Goal: Transaction & Acquisition: Purchase product/service

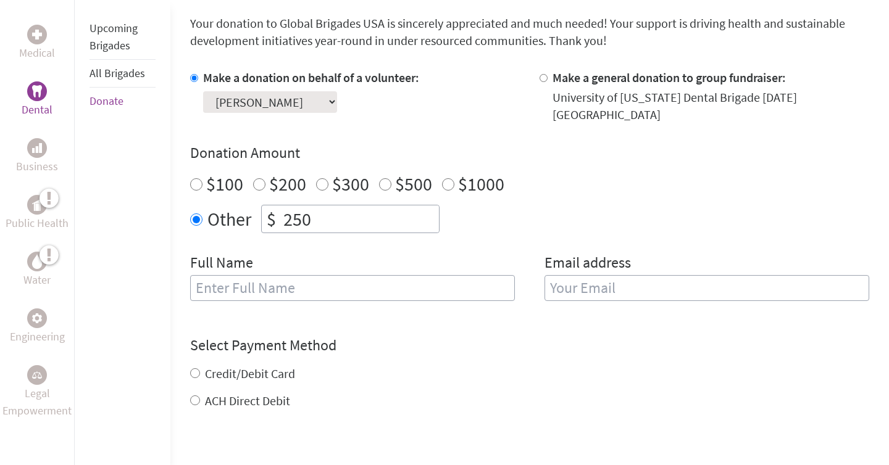
scroll to position [327, 0]
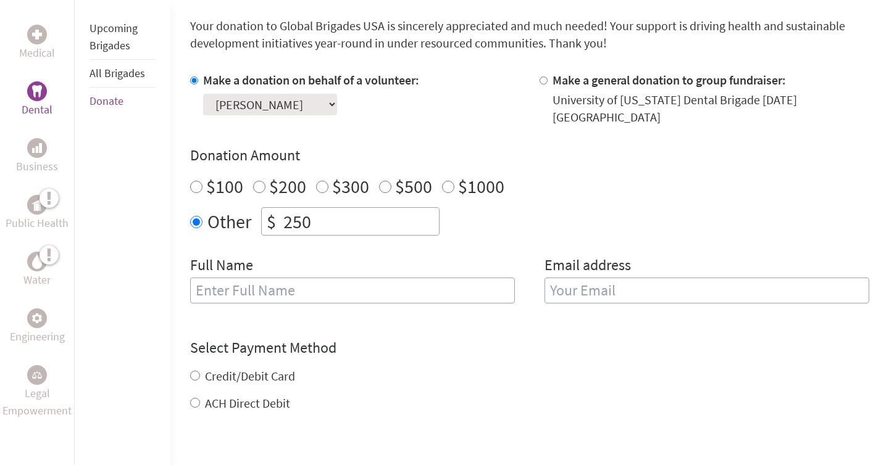
click at [276, 293] on div "Full Name" at bounding box center [352, 287] width 325 height 63
click at [275, 282] on input "text" at bounding box center [352, 291] width 325 height 26
type input "[PERSON_NAME]"
type input "[EMAIL_ADDRESS][DOMAIN_NAME]"
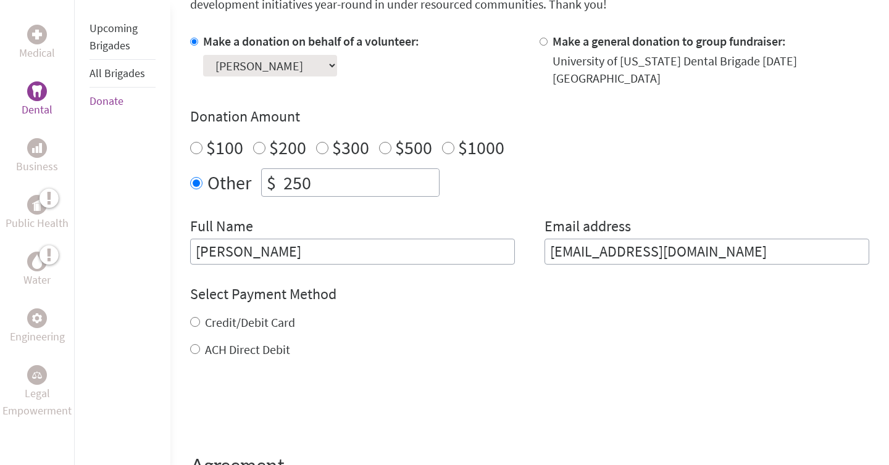
scroll to position [437, 0]
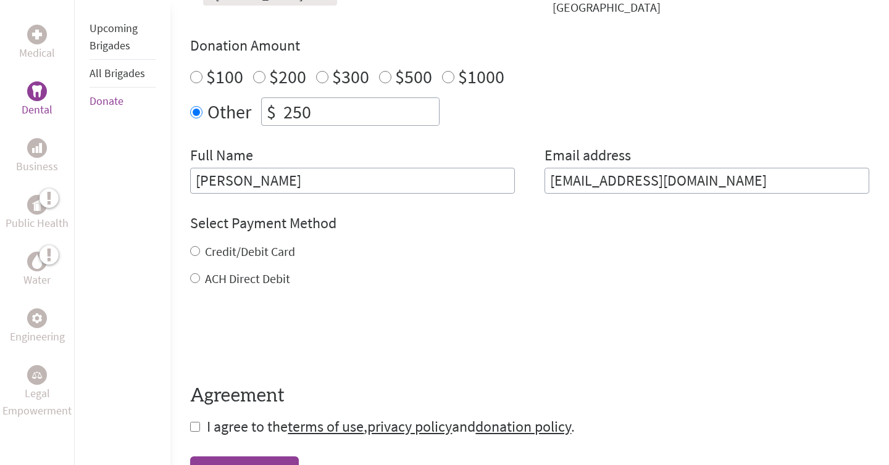
click at [198, 246] on input "Credit/Debit Card" at bounding box center [195, 251] width 10 height 10
radio input "true"
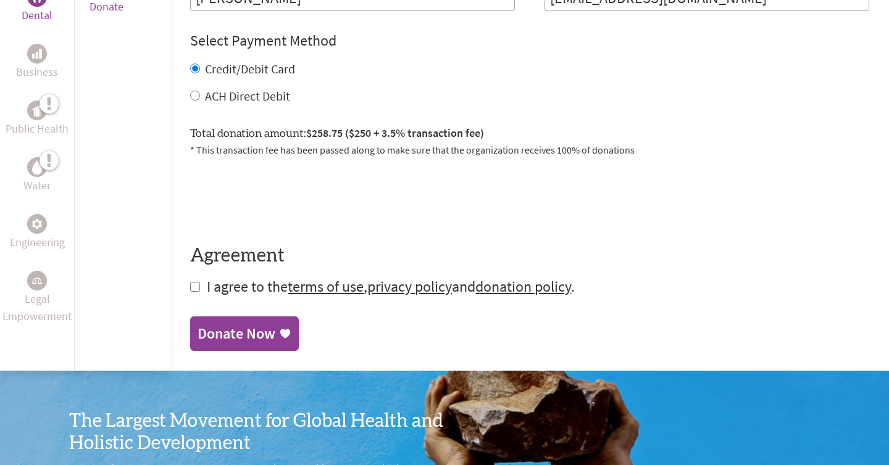
scroll to position [625, 0]
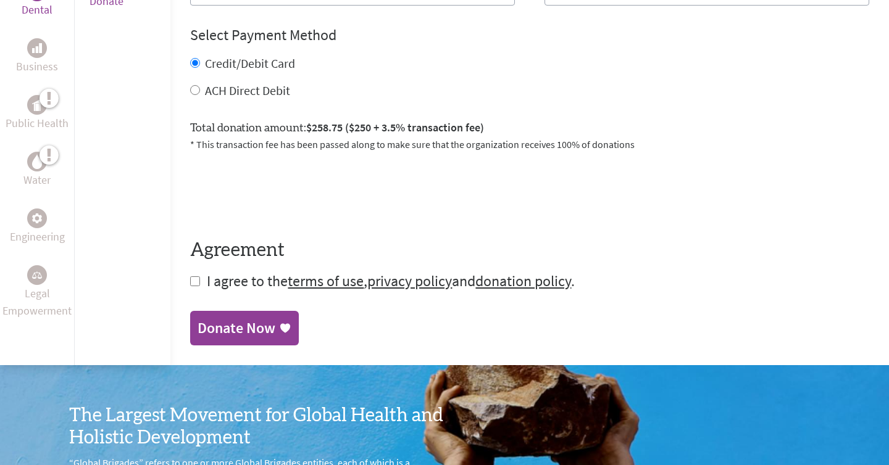
click at [194, 276] on input "checkbox" at bounding box center [195, 281] width 10 height 10
checkbox input "true"
click at [258, 320] on div "Donate Now" at bounding box center [236, 330] width 78 height 20
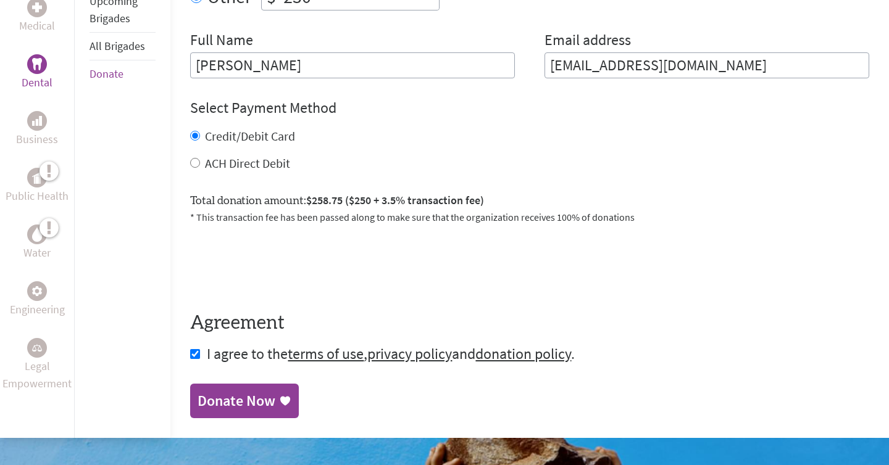
scroll to position [523, 0]
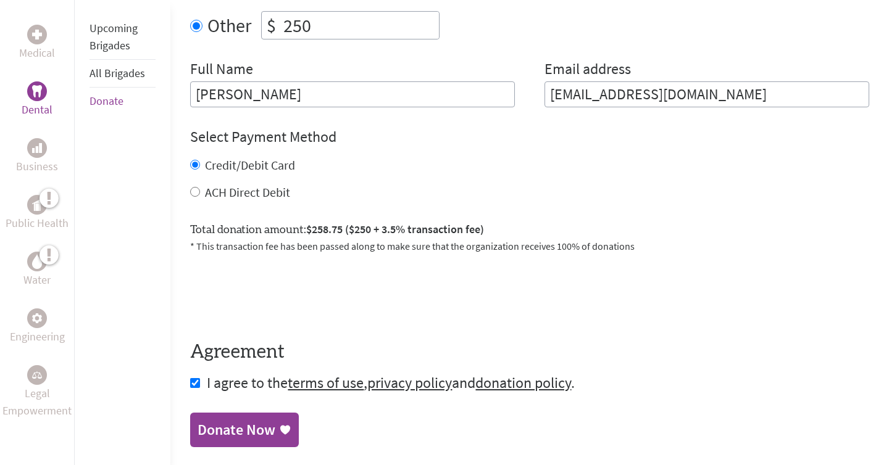
click at [198, 187] on input "ACH Direct Debit" at bounding box center [195, 192] width 10 height 10
radio input "true"
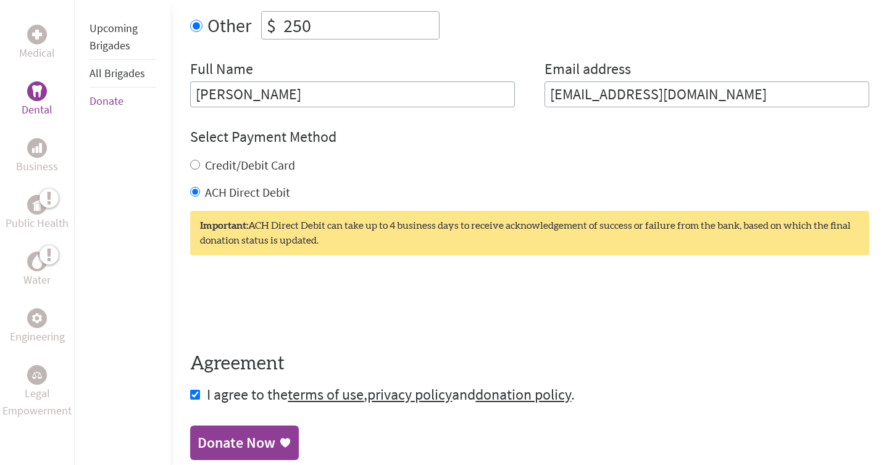
click at [233, 426] on link "Donate Now" at bounding box center [244, 443] width 109 height 35
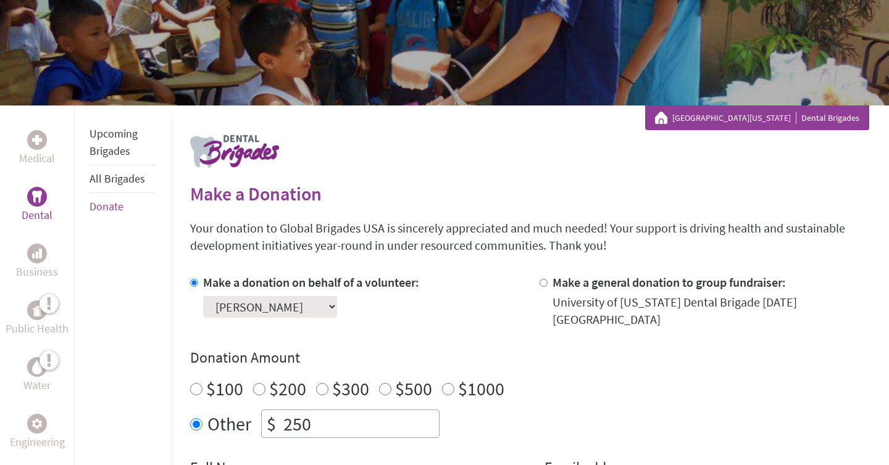
scroll to position [361, 0]
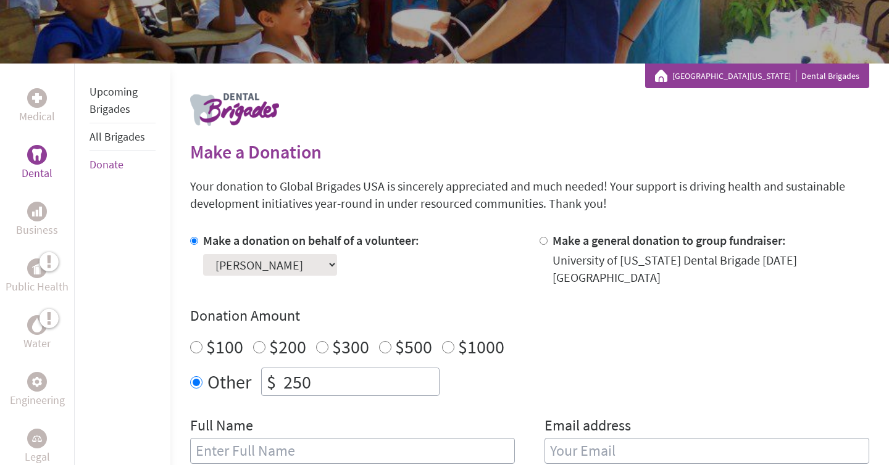
scroll to position [417, 0]
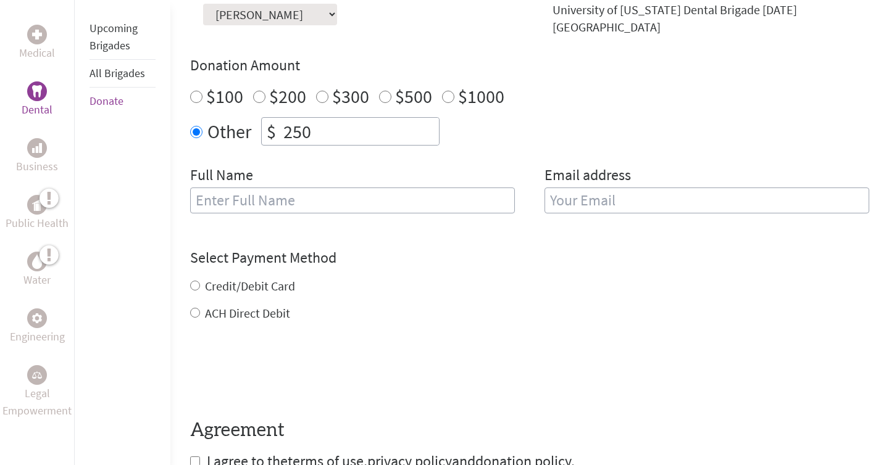
click at [313, 123] on input "250" at bounding box center [360, 131] width 158 height 27
type input "2570"
click at [309, 188] on input "text" at bounding box center [352, 201] width 325 height 26
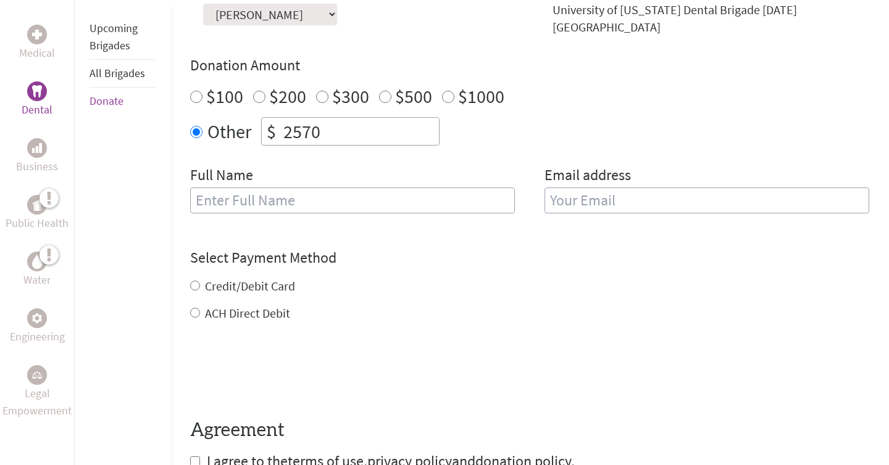
type input "[PERSON_NAME]"
type input "[EMAIL_ADDRESS][DOMAIN_NAME]"
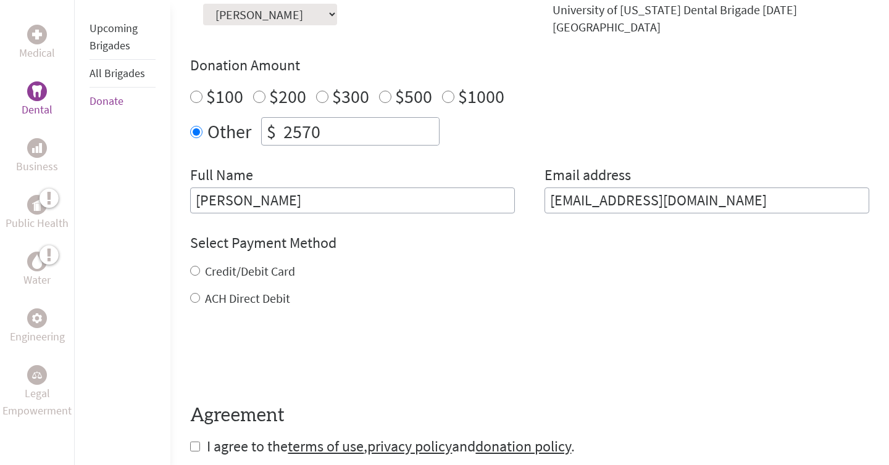
click at [190, 266] on input "Credit/Debit Card" at bounding box center [195, 271] width 10 height 10
radio input "true"
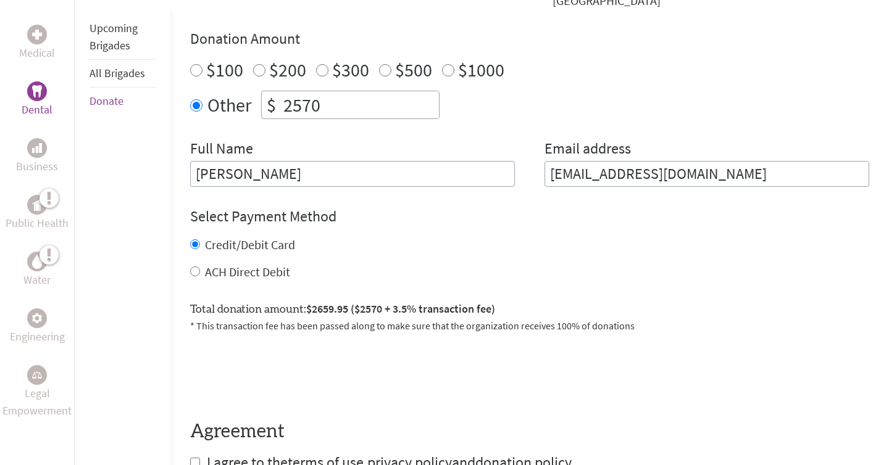
scroll to position [443, 0]
click at [379, 98] on input "2570" at bounding box center [360, 105] width 158 height 27
type input "250"
click at [412, 124] on div "Make a donation on behalf of a volunteer: Select a volunteer... Ava Tidwell bra…" at bounding box center [529, 72] width 679 height 232
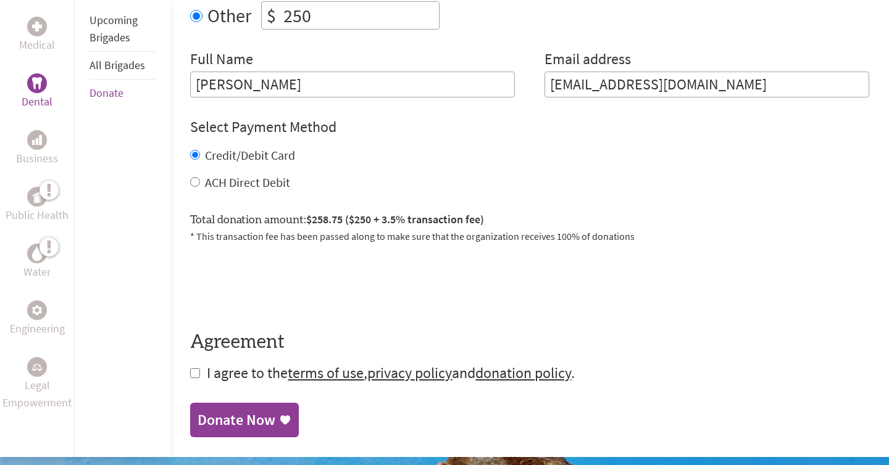
scroll to position [706, 0]
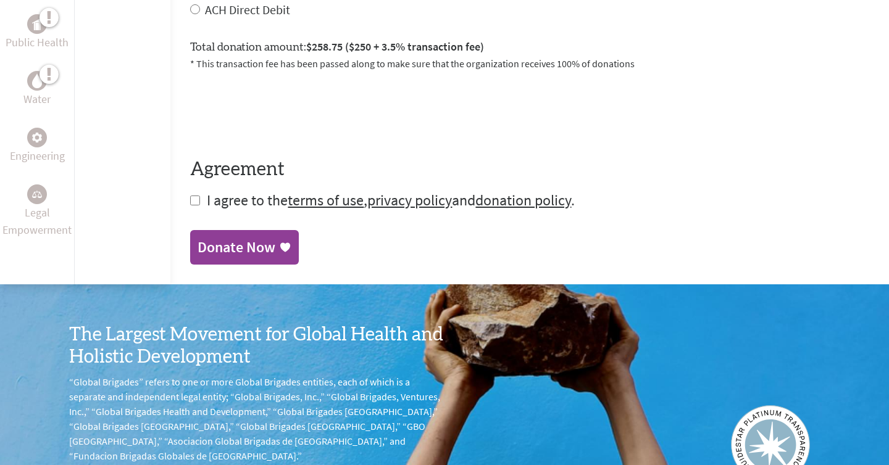
click at [197, 196] on input "checkbox" at bounding box center [195, 201] width 10 height 10
checkbox input "true"
click at [220, 238] on div "Donate Now" at bounding box center [236, 248] width 78 height 20
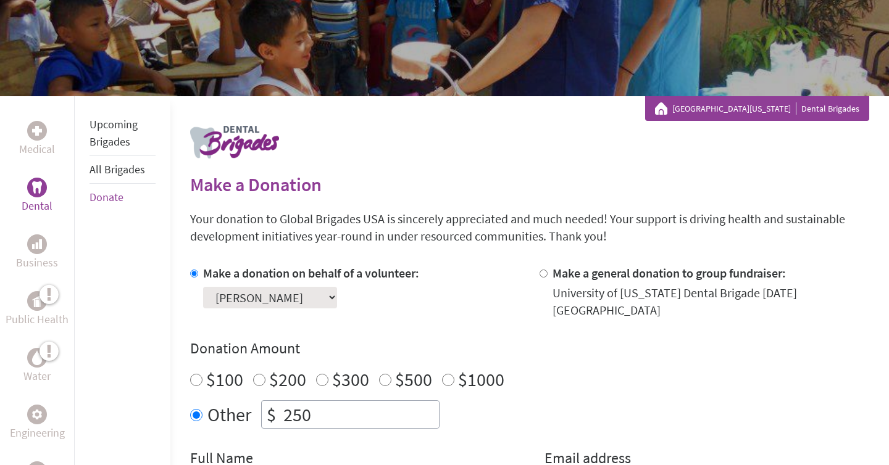
scroll to position [294, 0]
